Goal: Navigation & Orientation: Understand site structure

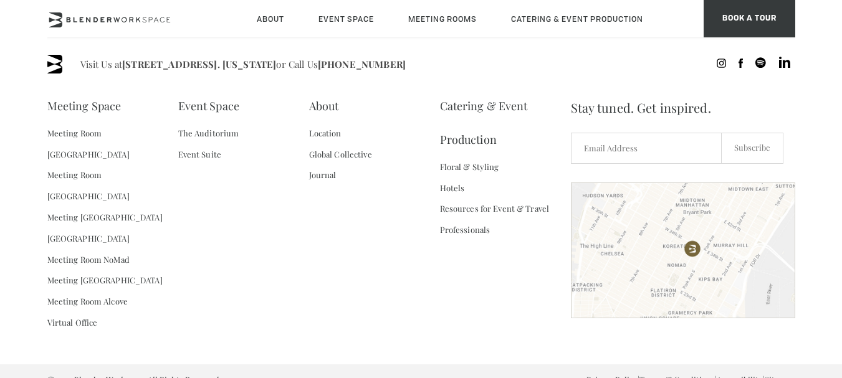
scroll to position [1924, 0]
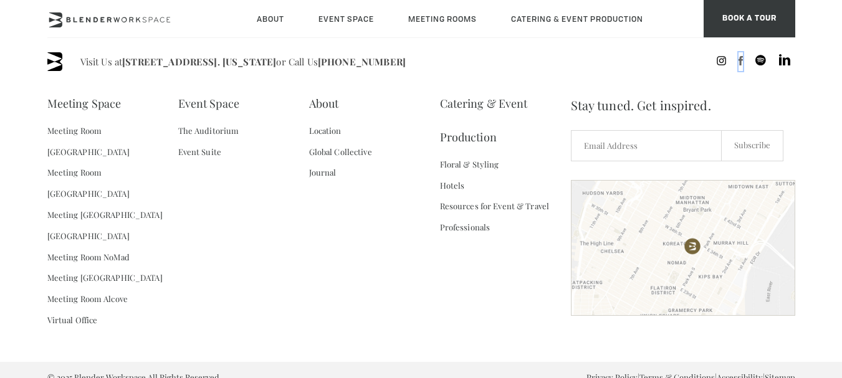
click at [741, 59] on icon at bounding box center [741, 60] width 4 height 9
click at [607, 372] on link "Privacy Policy" at bounding box center [612, 377] width 51 height 11
click at [699, 372] on link "Terms & Conditions" at bounding box center [677, 377] width 75 height 11
click at [728, 372] on link "Accessibility" at bounding box center [740, 377] width 46 height 11
